Goal: Task Accomplishment & Management: Manage account settings

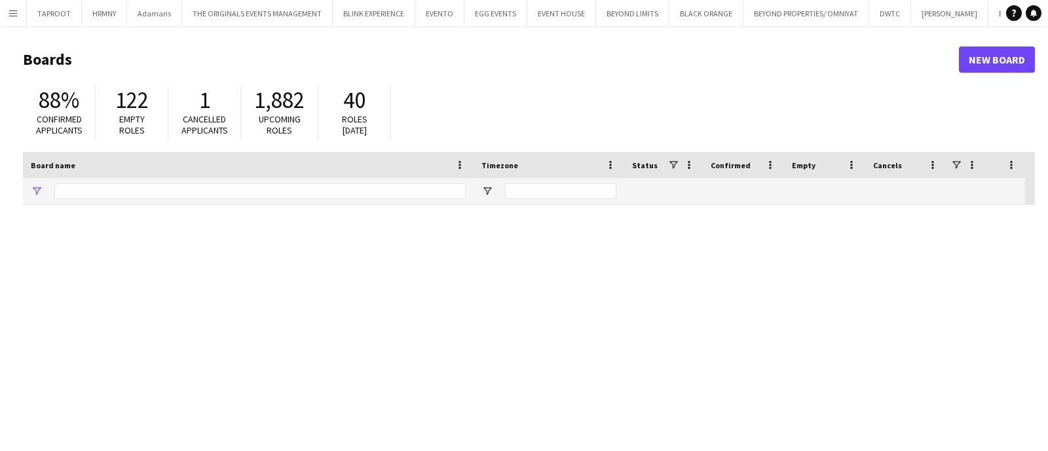
type input "*****"
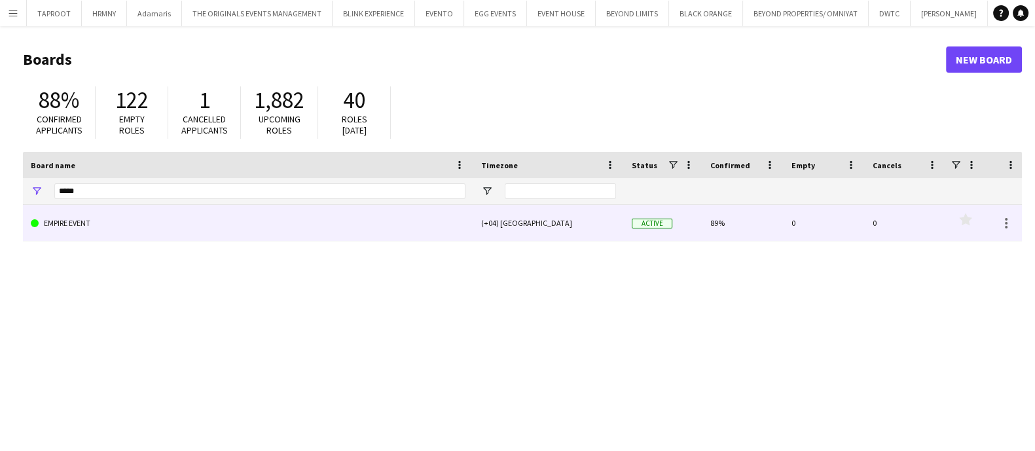
click at [314, 218] on link "EMPIRE EVENT" at bounding box center [248, 223] width 435 height 37
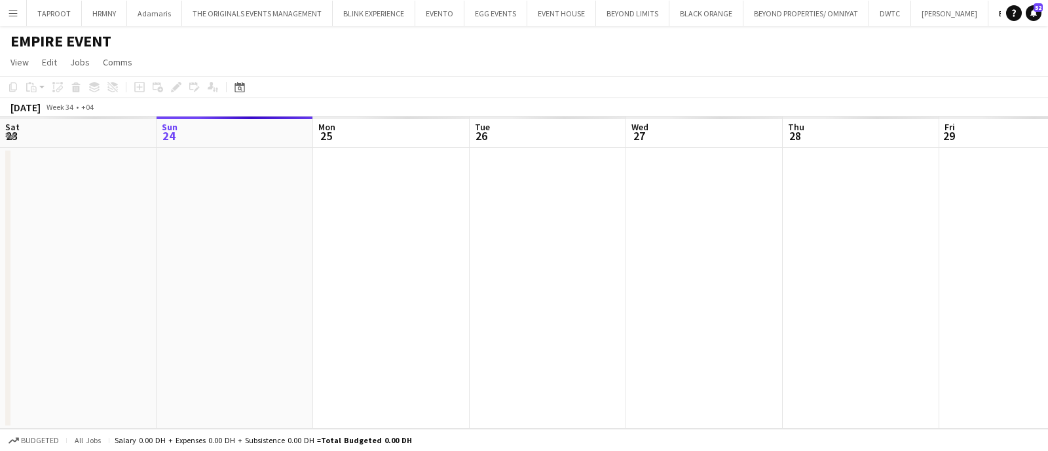
scroll to position [0, 42]
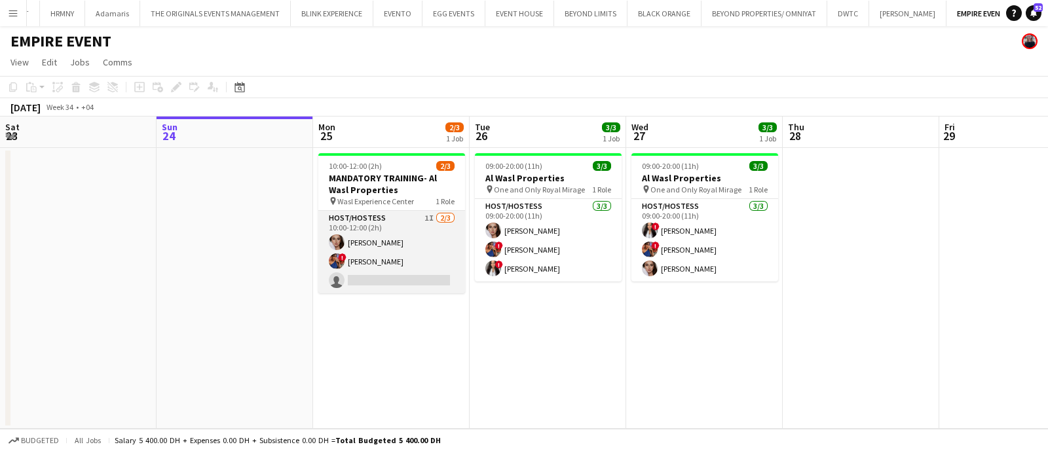
click at [395, 239] on app-card-role "Host/Hostess 1I [DATE] 10:00-12:00 (2h) [PERSON_NAME] ! [PERSON_NAME] single-ne…" at bounding box center [391, 252] width 147 height 82
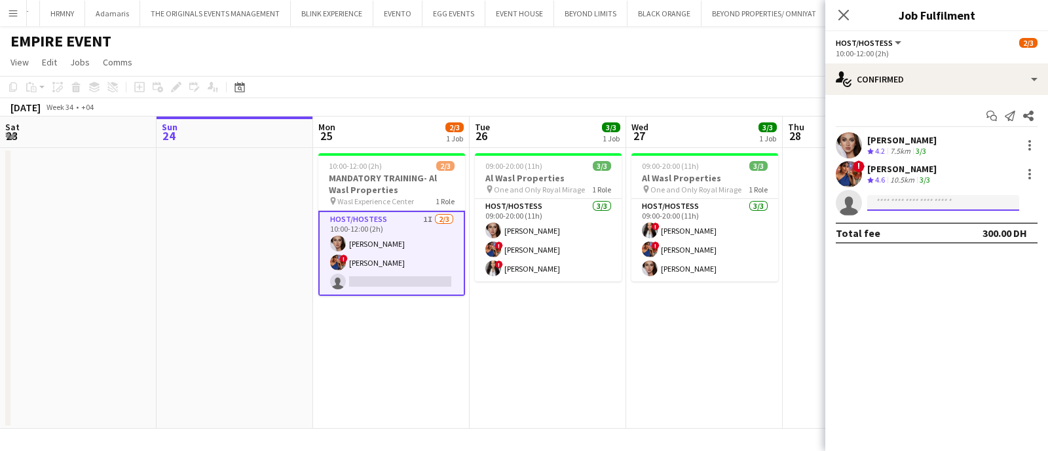
click at [883, 198] on input at bounding box center [943, 203] width 152 height 16
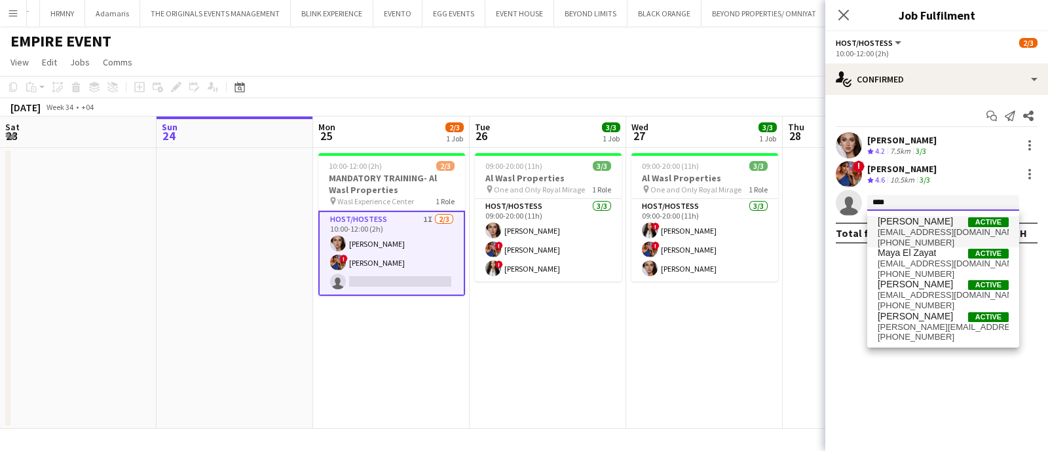
type input "****"
click at [904, 230] on span "[EMAIL_ADDRESS][DOMAIN_NAME]" at bounding box center [942, 232] width 131 height 10
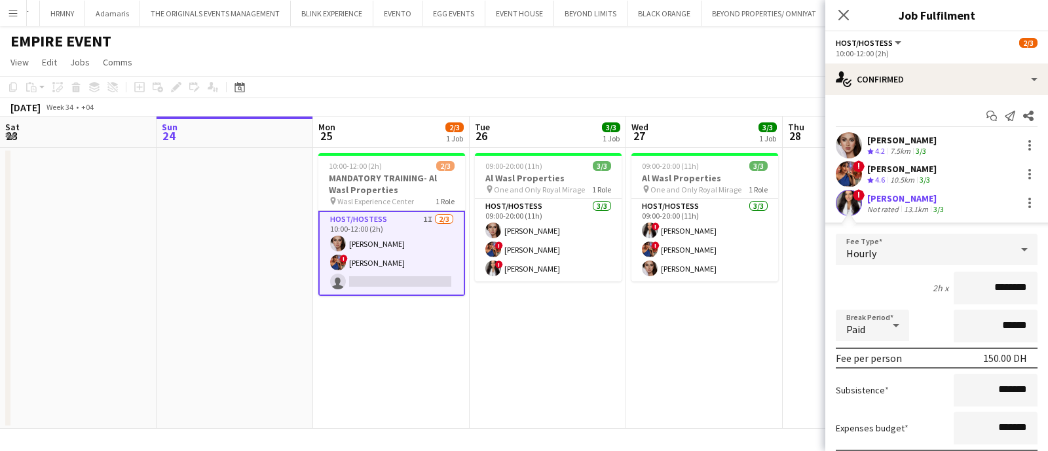
scroll to position [98, 0]
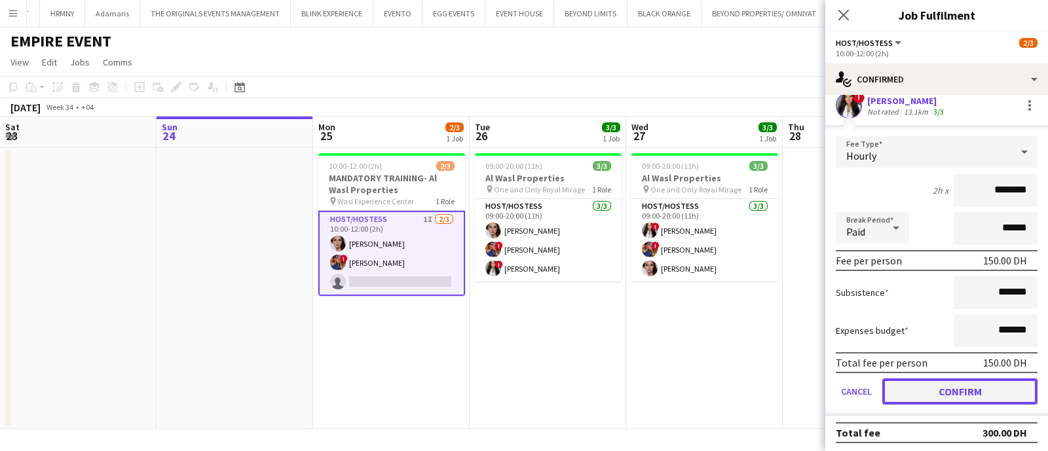
click at [982, 378] on button "Confirm" at bounding box center [959, 391] width 155 height 26
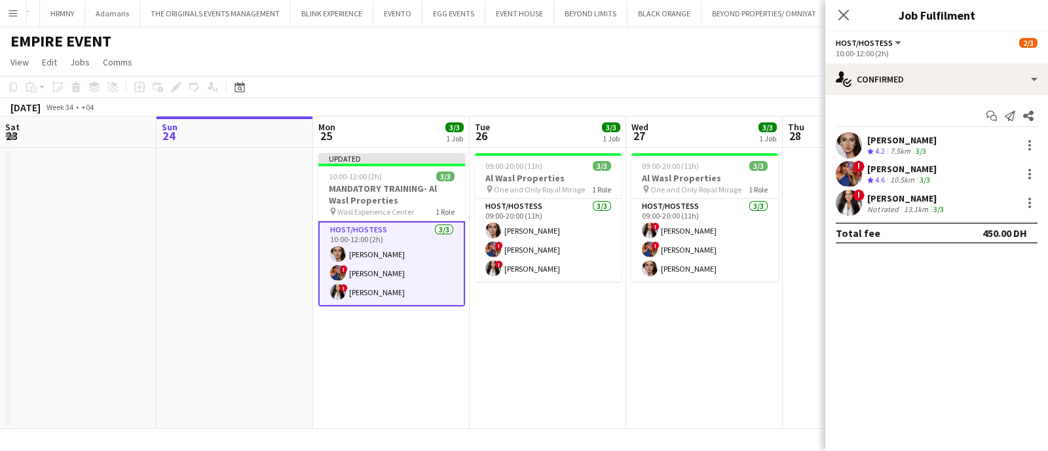
scroll to position [0, 0]
click at [688, 319] on app-date-cell "09:00-20:00 (11h) 3/3 Al Wasl Properties pin One and Only Royal Mirage 1 Role H…" at bounding box center [704, 288] width 156 height 281
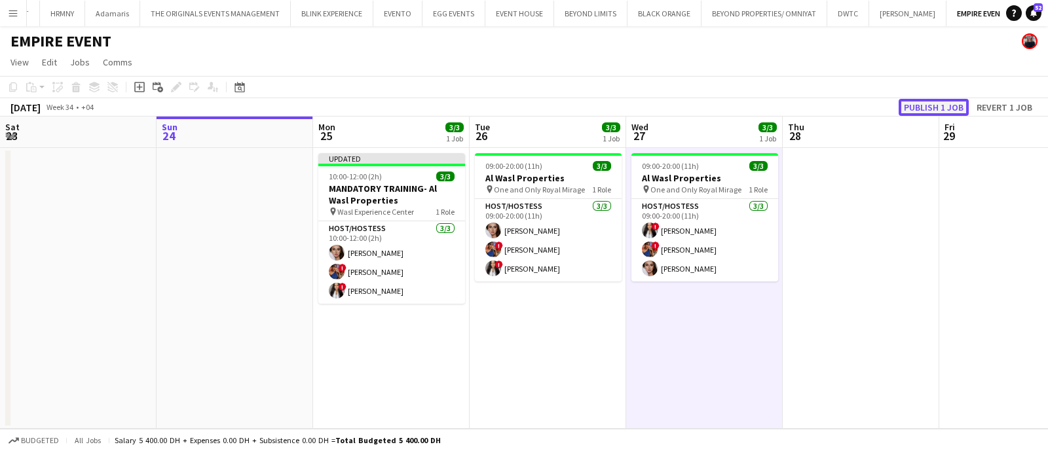
click at [923, 113] on button "Publish 1 job" at bounding box center [933, 107] width 70 height 17
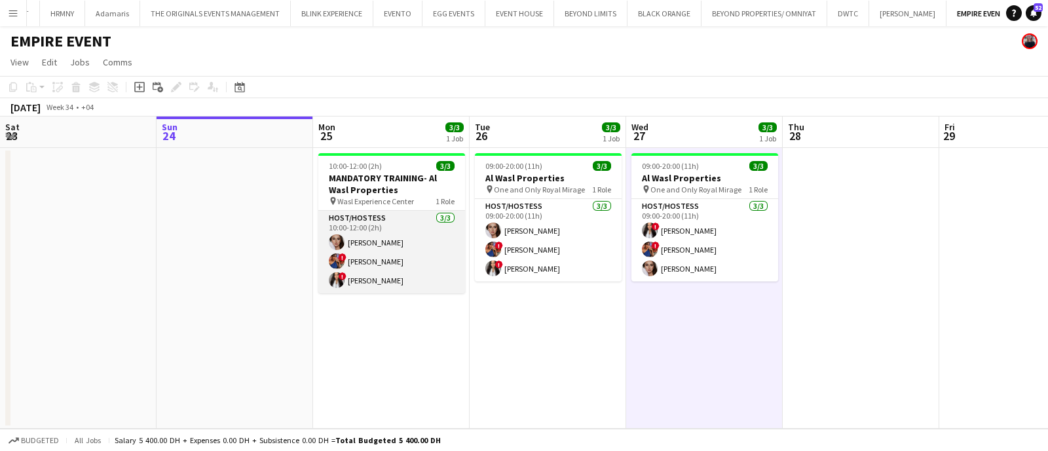
click at [407, 257] on app-card-role "Host/Hostess [DATE] 10:00-12:00 (2h) [PERSON_NAME] ! [PERSON_NAME] Sad ! [PERSO…" at bounding box center [391, 252] width 147 height 82
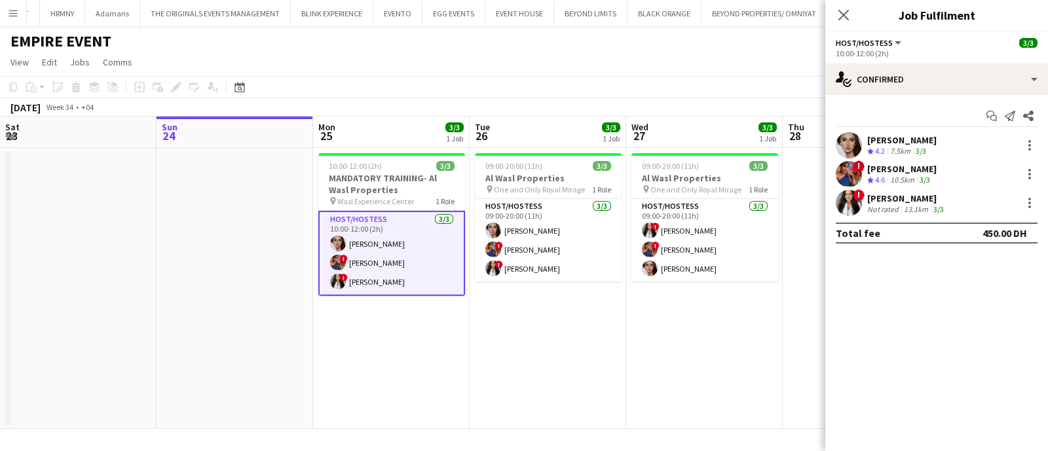
click at [887, 208] on div "Not rated" at bounding box center [884, 209] width 34 height 10
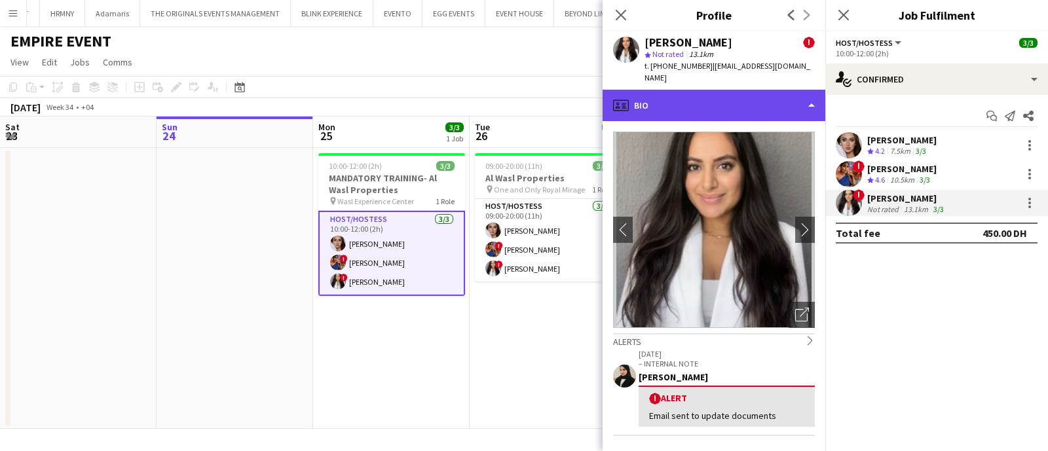
click at [753, 90] on div "profile Bio" at bounding box center [713, 105] width 223 height 31
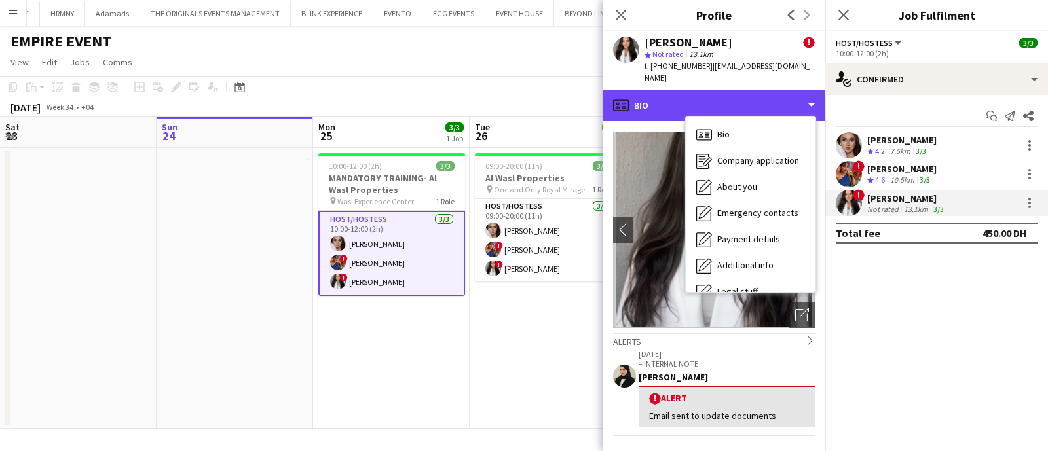
scroll to position [70, 0]
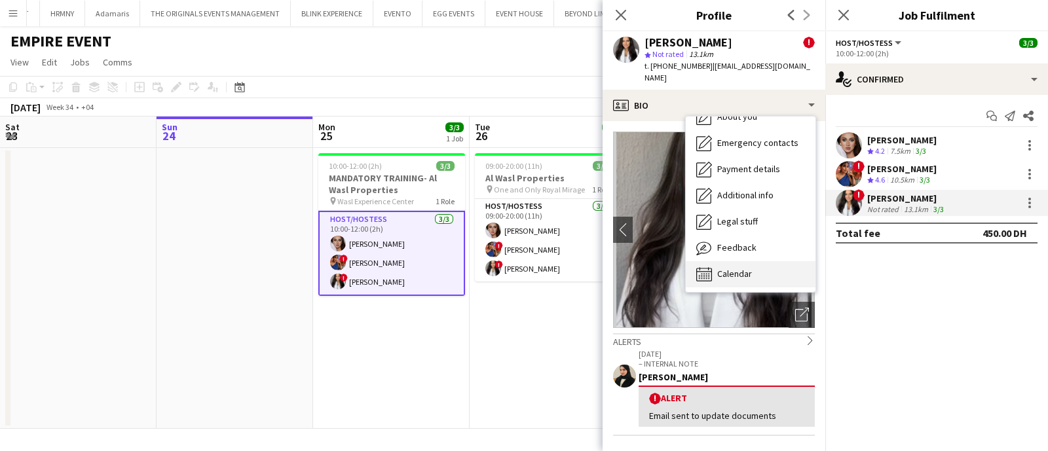
click at [761, 261] on div "Calendar Calendar" at bounding box center [751, 274] width 130 height 26
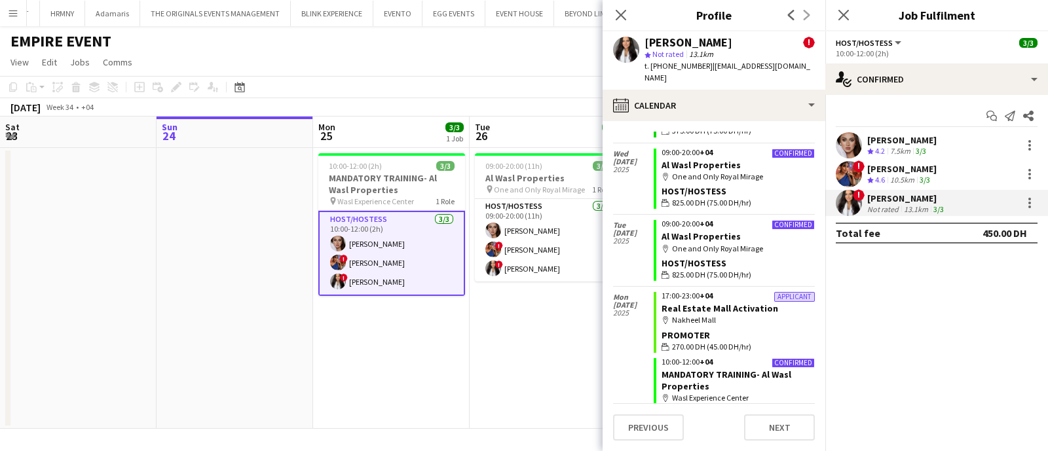
scroll to position [500, 0]
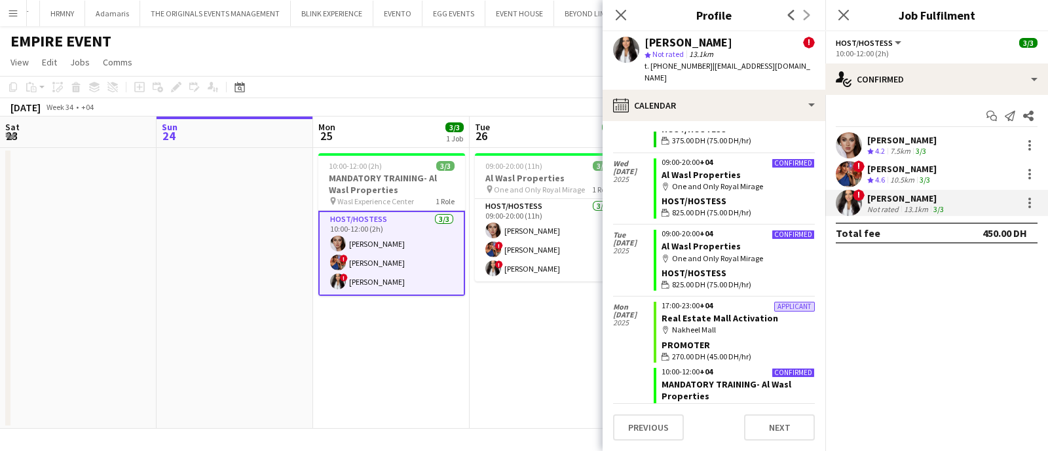
click at [462, 401] on app-date-cell "10:00-12:00 (2h) 3/3 MANDATORY TRAINING- Al Wasl Properties pin Wasl Experience…" at bounding box center [391, 288] width 156 height 281
